Goal: Task Accomplishment & Management: Manage account settings

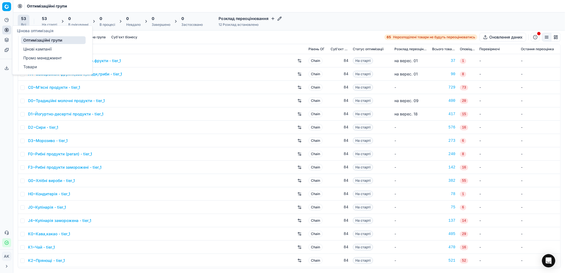
click at [33, 47] on link "Цінові кампанії" at bounding box center [53, 49] width 65 height 8
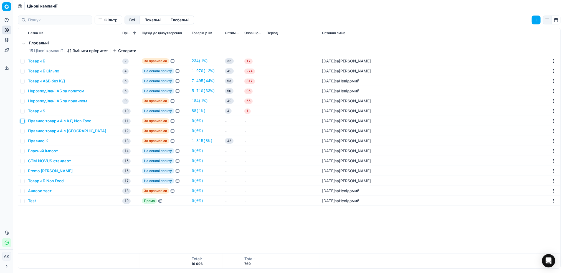
click at [21, 122] on input "checkbox" at bounding box center [22, 121] width 4 height 4
checkbox input "true"
click at [21, 182] on input "checkbox" at bounding box center [22, 181] width 4 height 4
checkbox input "true"
click at [516, 17] on button "Видалити (2)" at bounding box center [521, 20] width 38 height 9
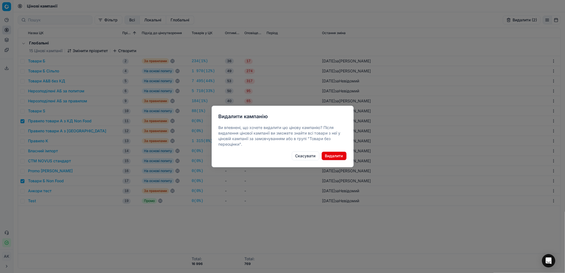
click at [333, 155] on button "Видалити" at bounding box center [333, 155] width 25 height 9
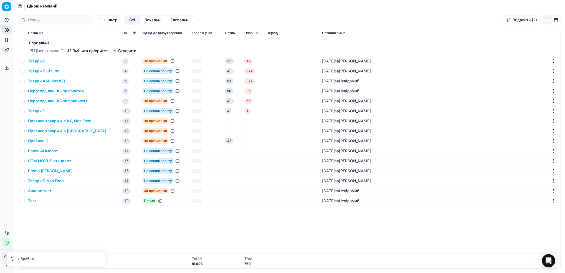
checkbox input "false"
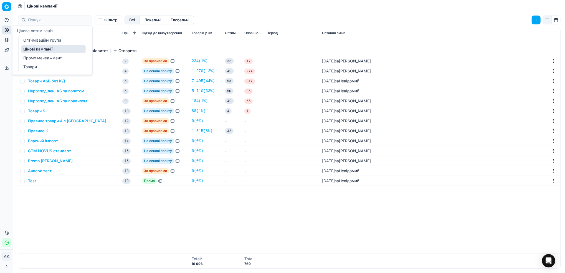
click at [33, 39] on link "Оптимізаційні групи" at bounding box center [53, 40] width 65 height 8
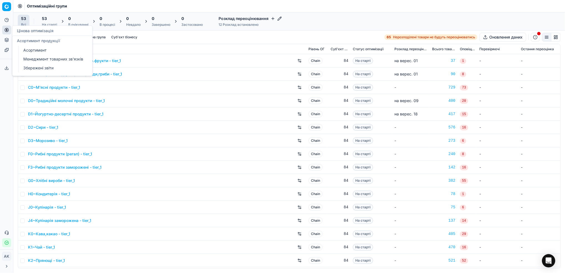
click at [8, 42] on button "Асортимент продукції" at bounding box center [6, 39] width 9 height 9
click at [29, 53] on link "Асортимент" at bounding box center [53, 50] width 65 height 8
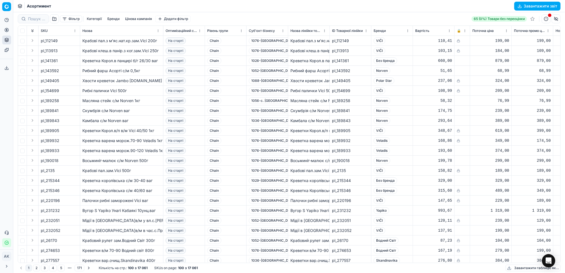
click at [76, 18] on button "Фільтр" at bounding box center [71, 19] width 22 height 7
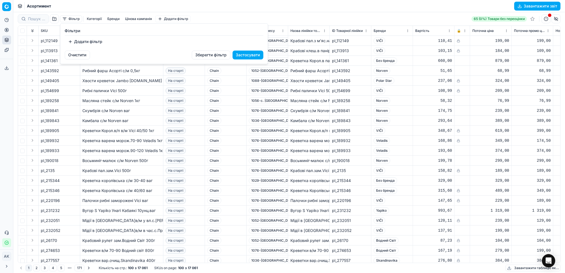
click at [81, 40] on button "Додати фільтр" at bounding box center [85, 41] width 41 height 9
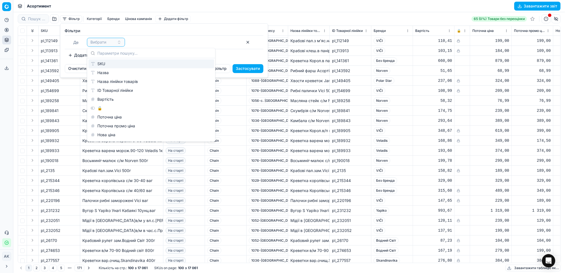
click at [102, 66] on div "SKU" at bounding box center [151, 63] width 126 height 9
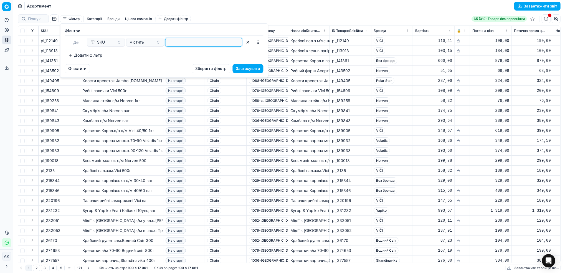
click at [176, 42] on input at bounding box center [204, 42] width 72 height 8
click at [254, 69] on button "Застосувати" at bounding box center [248, 68] width 31 height 9
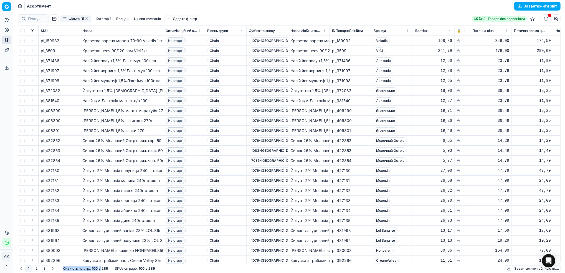
drag, startPoint x: 60, startPoint y: 264, endPoint x: 101, endPoint y: 266, distance: 41.0
click at [101, 266] on div "1 2 3 Кількість на стр. : 100 з 289 SKUs on page : 100 з 289 Завантажити таблиц…" at bounding box center [289, 268] width 542 height 9
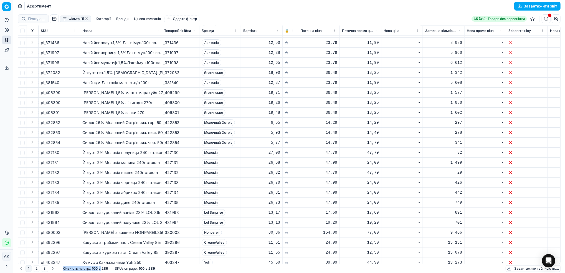
scroll to position [0, 172]
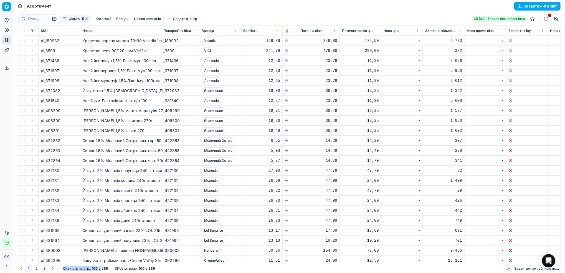
click at [294, 31] on html "Pricing platform Аналітика Цінова оптимізація Асортимент продукції Шаблони Серв…" at bounding box center [282, 136] width 565 height 273
click at [151, 90] on html "Pricing platform Аналітика Цінова оптимізація Асортимент продукції Шаблони Серв…" at bounding box center [282, 136] width 565 height 273
click at [33, 43] on button "Expand" at bounding box center [32, 40] width 7 height 7
click at [51, 50] on span "189932" at bounding box center [48, 51] width 14 height 6
click at [74, 50] on button "button" at bounding box center [75, 51] width 6 height 6
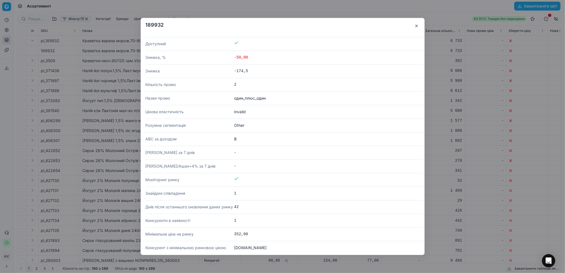
scroll to position [369, 0]
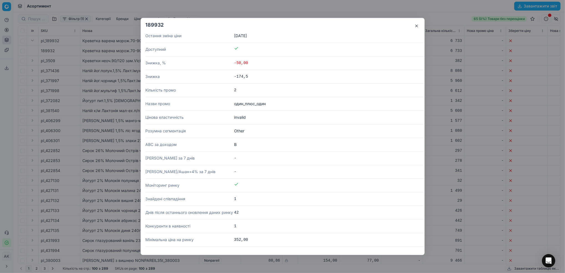
click at [415, 26] on button "button" at bounding box center [416, 25] width 7 height 7
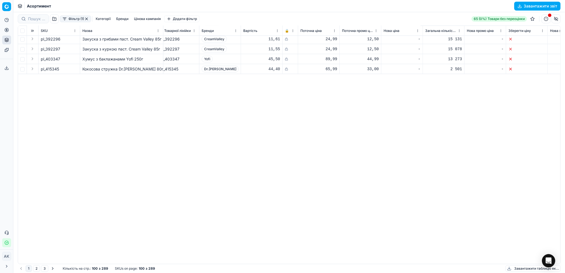
scroll to position [0, 172]
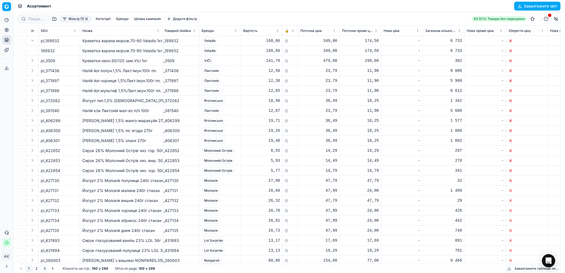
click at [88, 17] on button "button" at bounding box center [86, 19] width 4 height 4
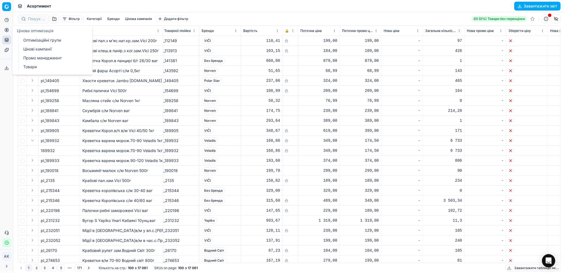
click at [7, 31] on icon at bounding box center [6, 30] width 4 height 4
click at [27, 42] on link "Оптимізаційні групи" at bounding box center [53, 40] width 65 height 8
